Goal: Find specific page/section

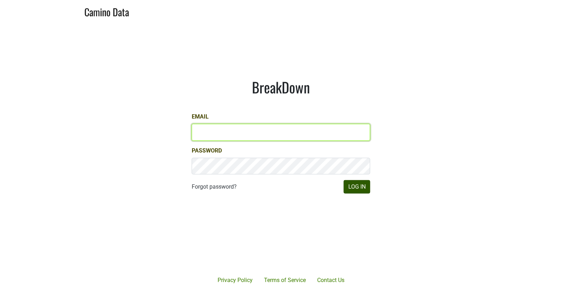
type input "[EMAIL_ADDRESS][DOMAIN_NAME]"
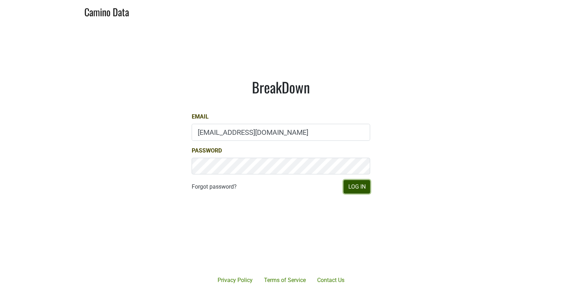
click at [363, 187] on button "Log In" at bounding box center [356, 186] width 27 height 13
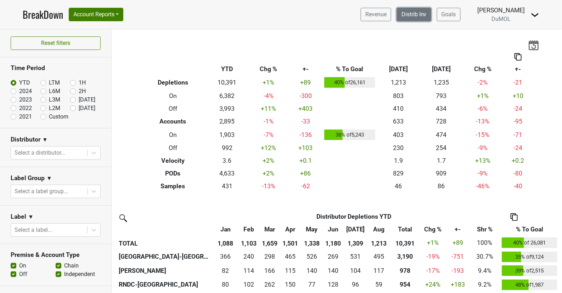
click at [419, 14] on link "Distrib Inv" at bounding box center [414, 14] width 34 height 13
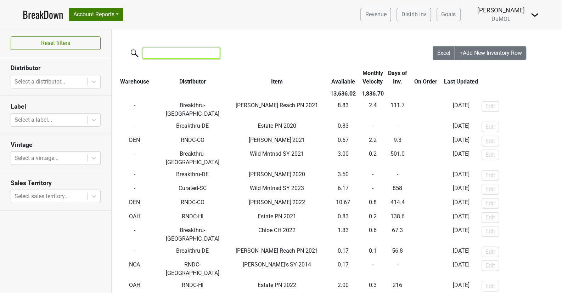
click at [181, 57] on input "search" at bounding box center [181, 53] width 77 height 11
type input "m"
type input "r"
